Goal: Information Seeking & Learning: Learn about a topic

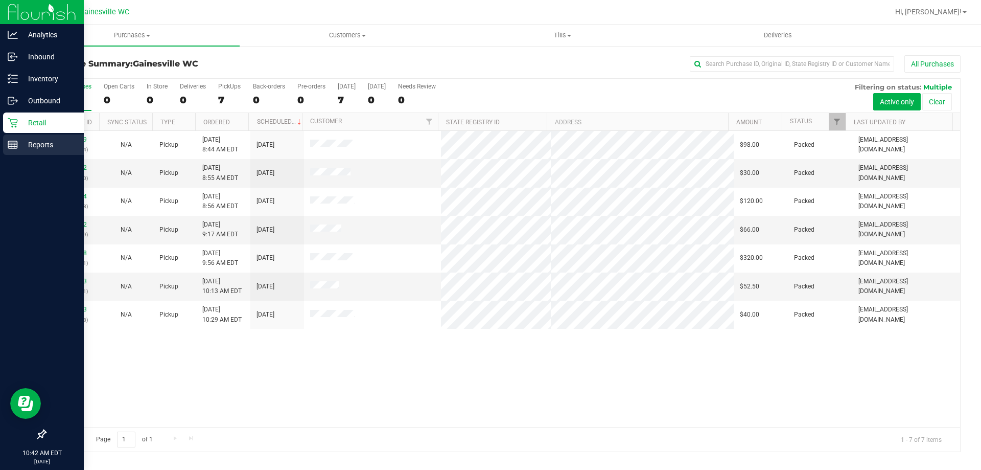
click at [31, 138] on div "Reports" at bounding box center [43, 144] width 81 height 20
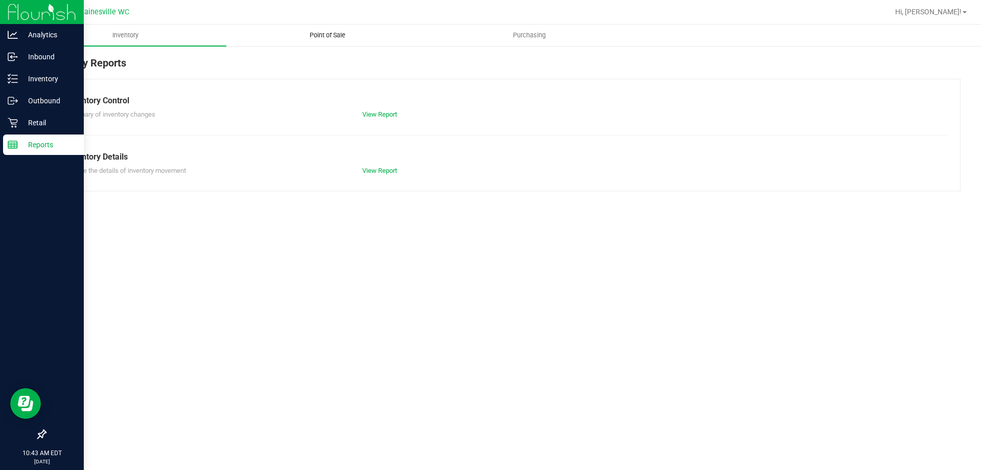
click at [339, 44] on uib-tab-heading "Point of Sale" at bounding box center [327, 35] width 201 height 20
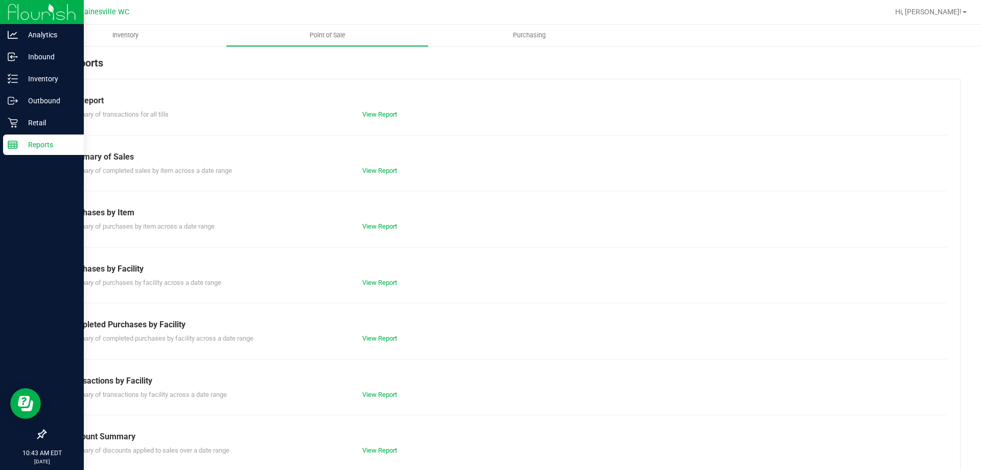
click at [369, 118] on div "View Report" at bounding box center [503, 114] width 296 height 10
click at [369, 116] on link "View Report" at bounding box center [379, 114] width 35 height 8
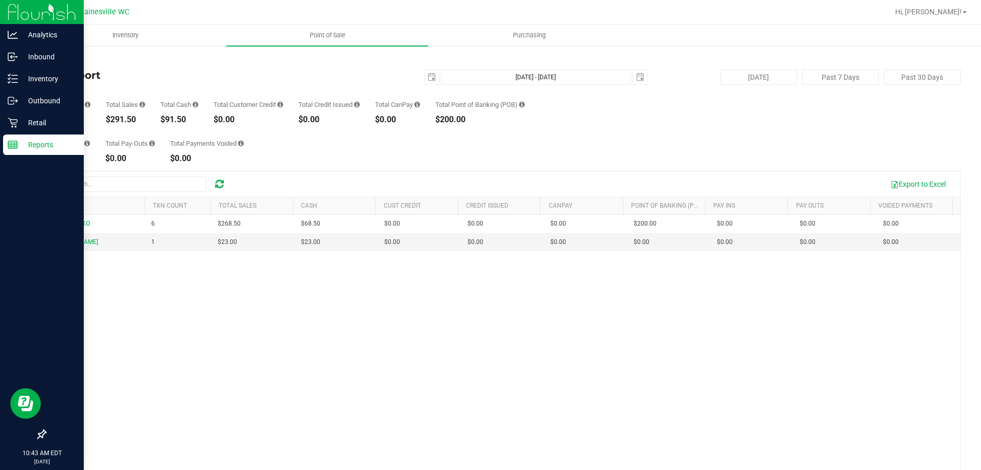
click at [459, 419] on div "GABI-GRECKO 6 $268.50 $68.50 $0.00 $0.00 $0.00 $0.00 $0.00 $200.00 $0.00 $0.00 …" at bounding box center [502, 363] width 915 height 296
click at [19, 146] on p "Reports" at bounding box center [48, 144] width 61 height 12
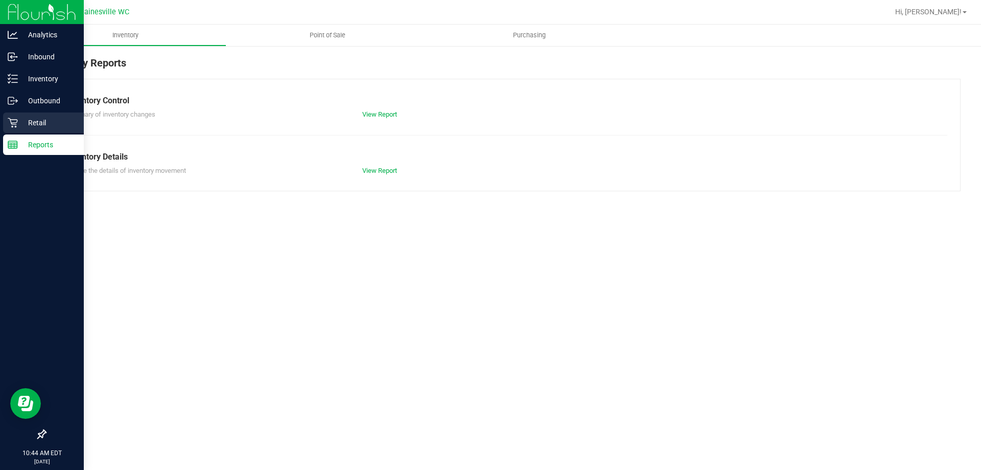
click at [17, 124] on icon at bounding box center [13, 123] width 10 height 10
